Goal: Task Accomplishment & Management: Manage account settings

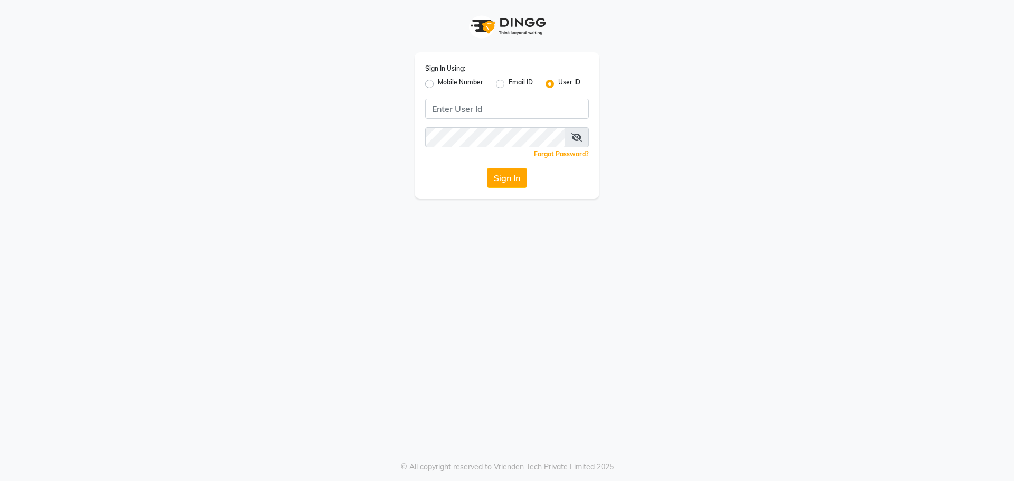
drag, startPoint x: 472, startPoint y: 110, endPoint x: 443, endPoint y: 103, distance: 30.5
click at [443, 103] on input "Username" at bounding box center [507, 109] width 164 height 20
type input "9059811762"
click at [494, 175] on button "Sign In" at bounding box center [507, 178] width 40 height 20
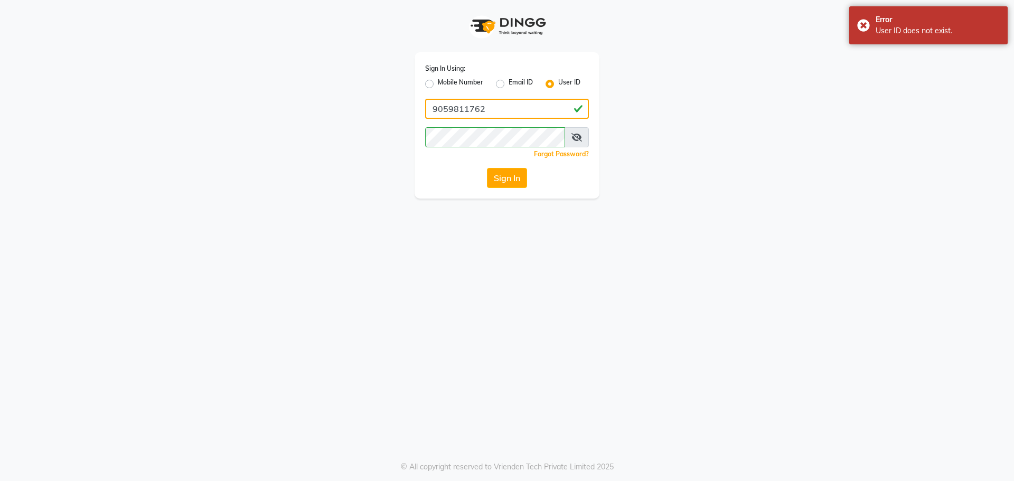
click at [504, 113] on input "9059811762" at bounding box center [507, 109] width 164 height 20
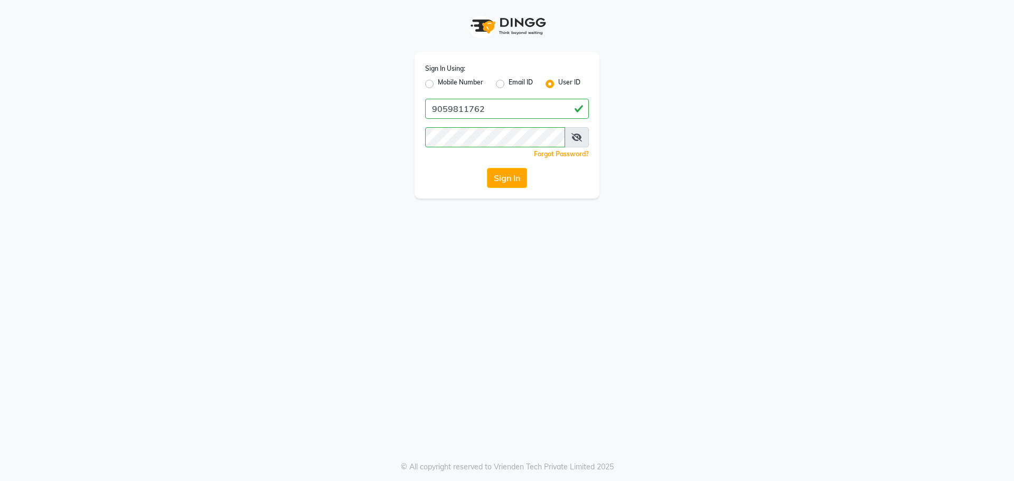
click at [438, 82] on label "Mobile Number" at bounding box center [460, 84] width 45 height 13
click at [438, 82] on input "Mobile Number" at bounding box center [441, 81] width 7 height 7
radio input "true"
radio input "false"
click at [517, 111] on input "Username" at bounding box center [525, 109] width 128 height 20
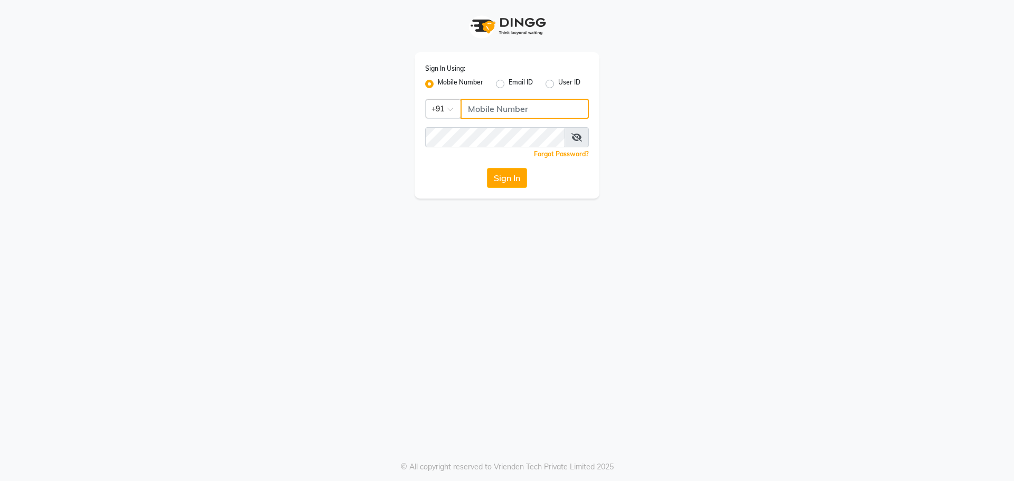
paste input "9059811762"
type input "9059811762"
click at [522, 127] on div "Sign In Using: Mobile Number Email ID User ID Country Code × [PHONE_NUMBER] Rem…" at bounding box center [507, 125] width 185 height 146
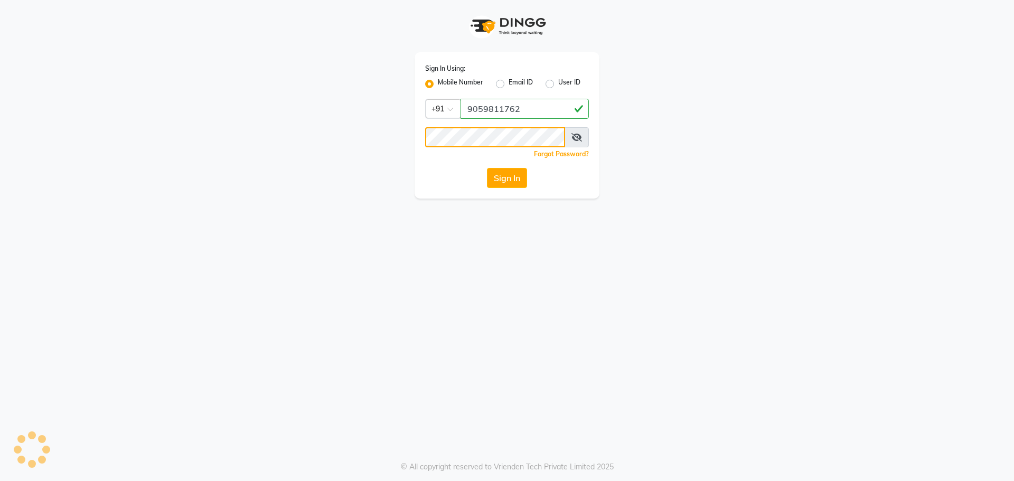
click at [487, 168] on button "Sign In" at bounding box center [507, 178] width 40 height 20
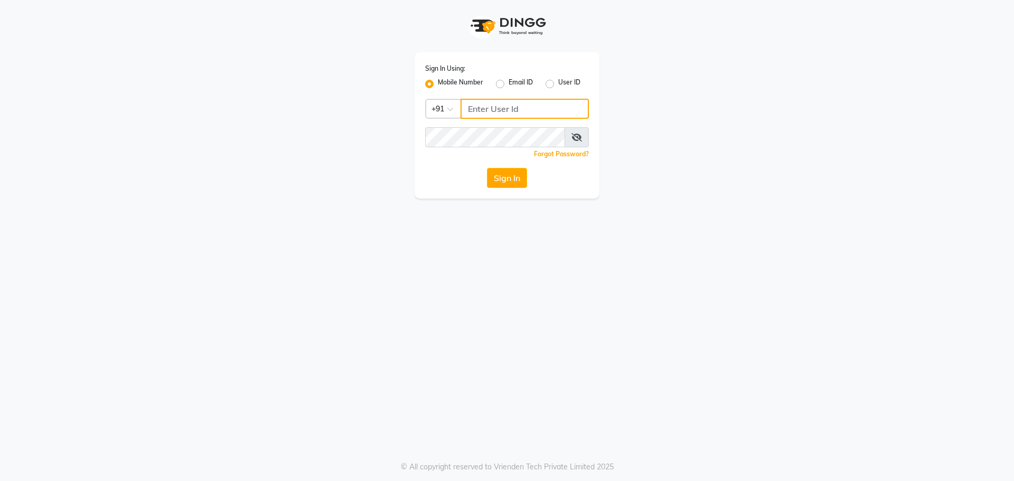
click at [501, 109] on input "Username" at bounding box center [525, 109] width 128 height 20
paste input "9059811762"
type input "9059811762"
click at [521, 176] on button "Sign In" at bounding box center [507, 178] width 40 height 20
click at [512, 177] on button "Sign In" at bounding box center [507, 178] width 40 height 20
